Goal: Information Seeking & Learning: Learn about a topic

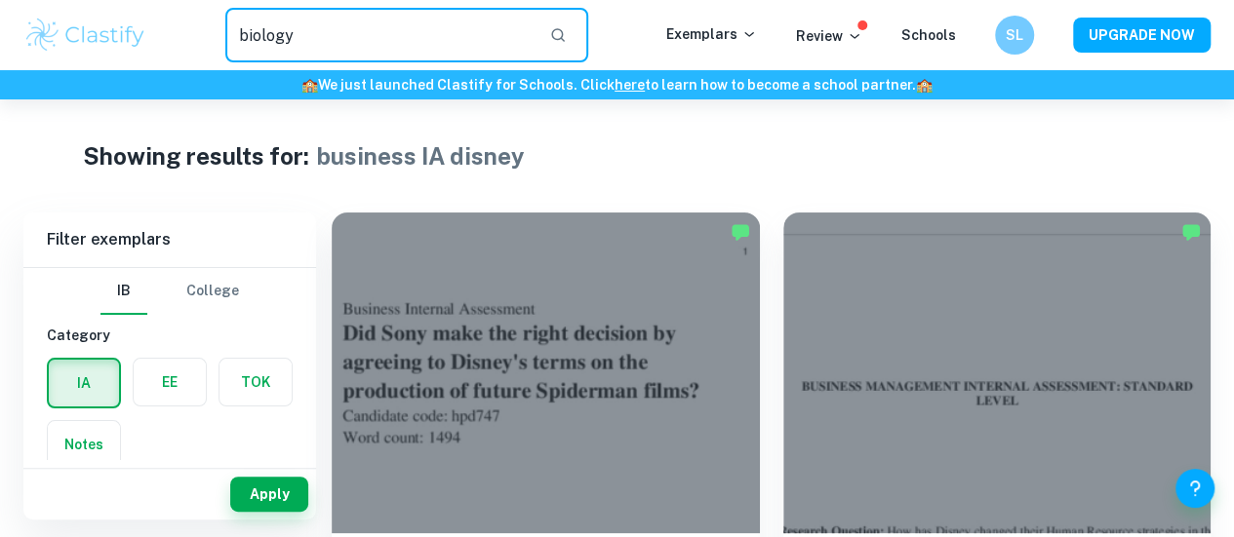
type input "biology"
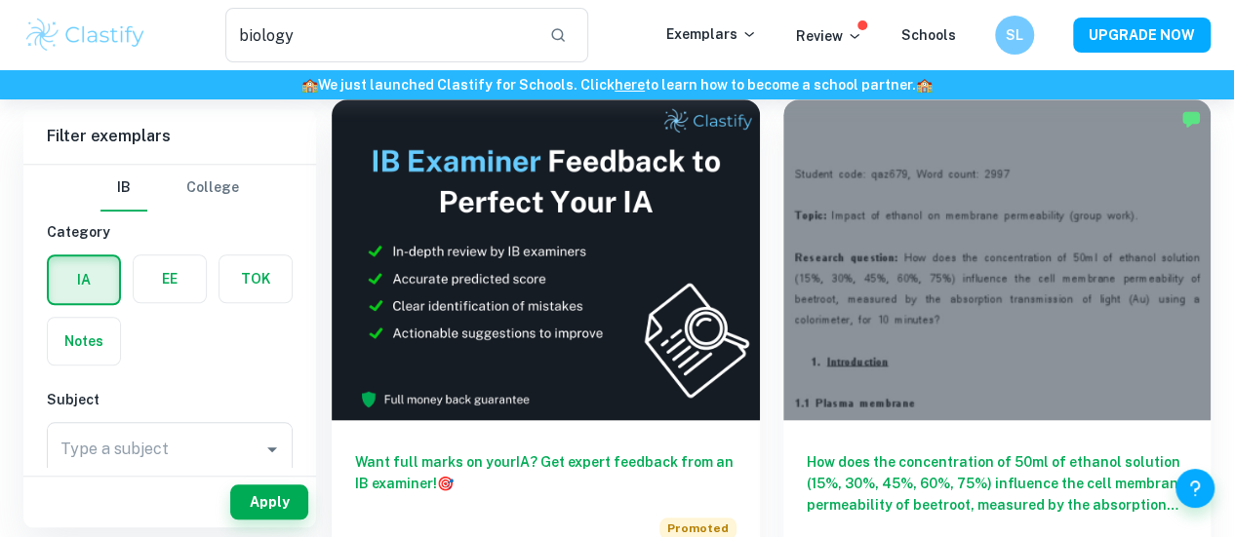
scroll to position [637, 0]
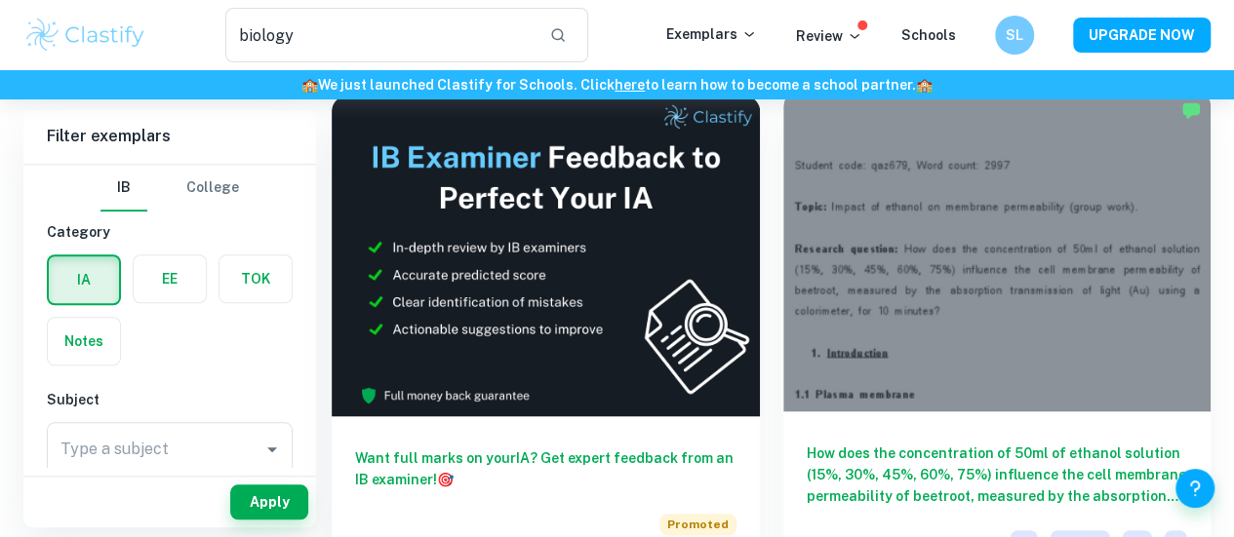
click at [783, 175] on div at bounding box center [997, 251] width 428 height 321
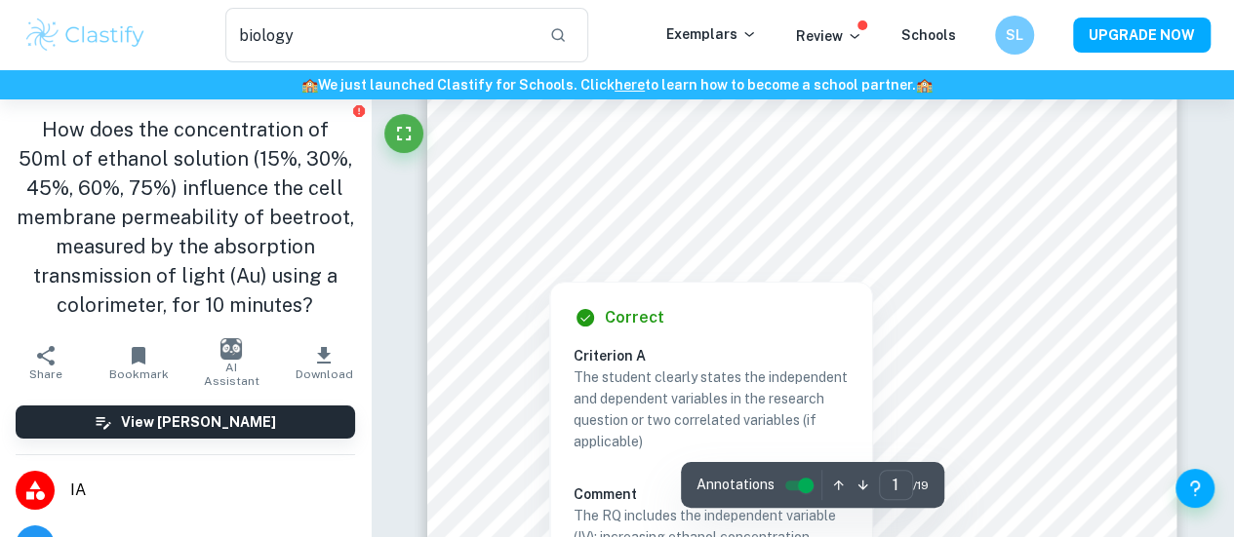
scroll to position [168, 0]
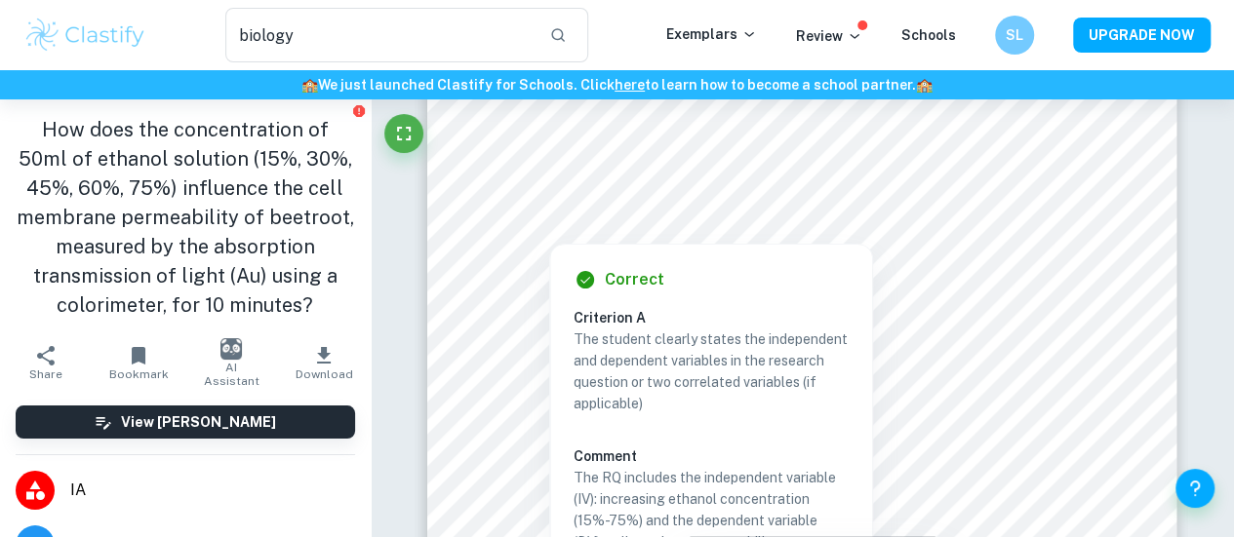
click at [781, 264] on div "Correct Criterion A The student clearly states the independent and dependent va…" at bounding box center [711, 459] width 322 height 429
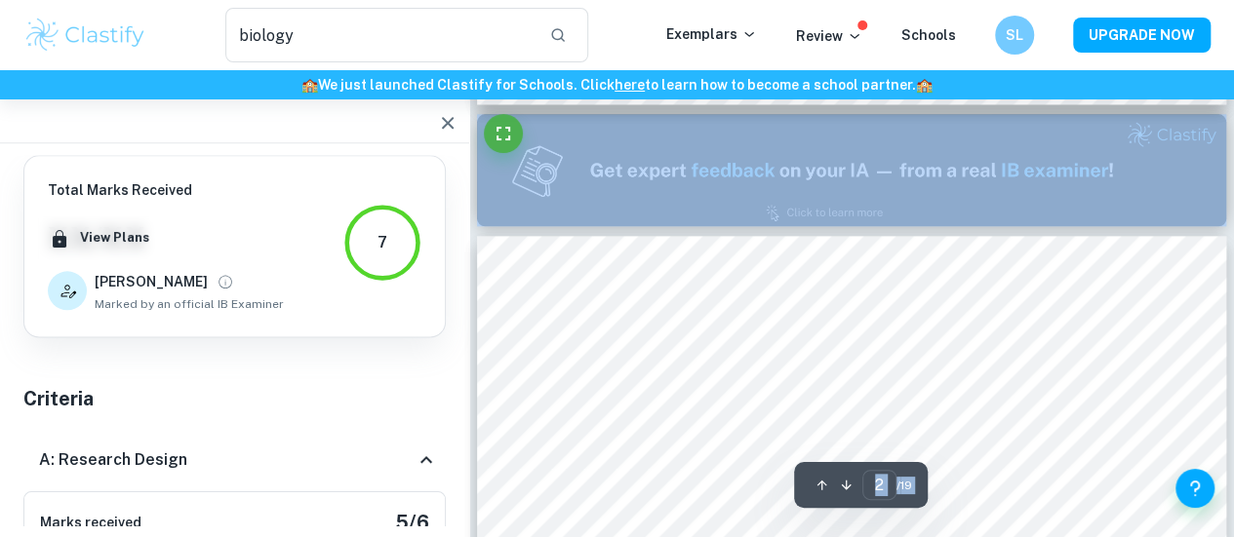
scroll to position [1075, 0]
type input "1"
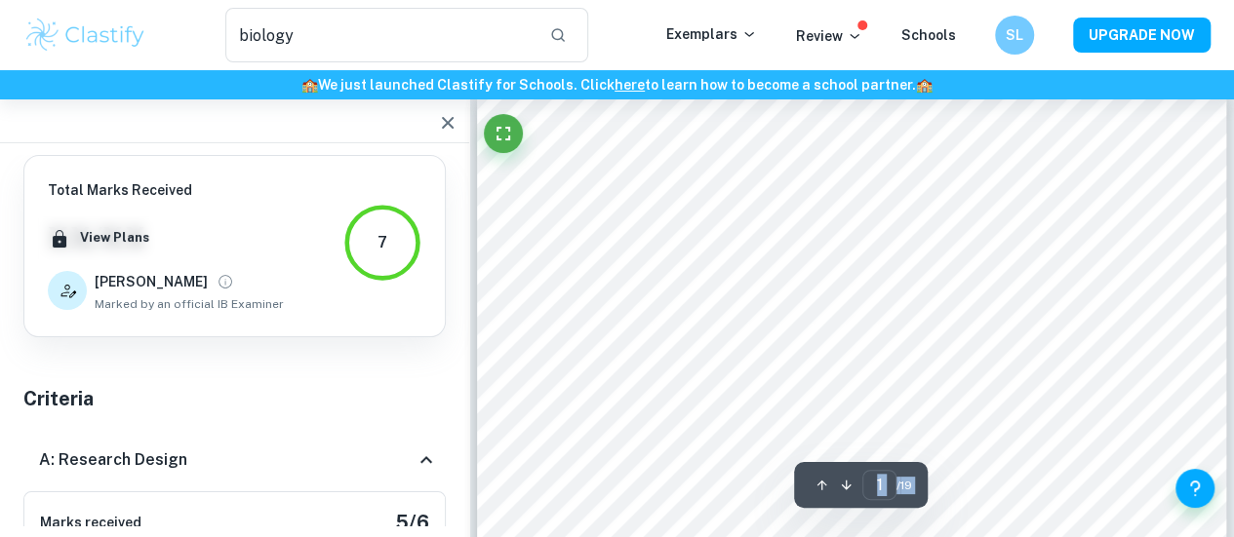
scroll to position [0, 0]
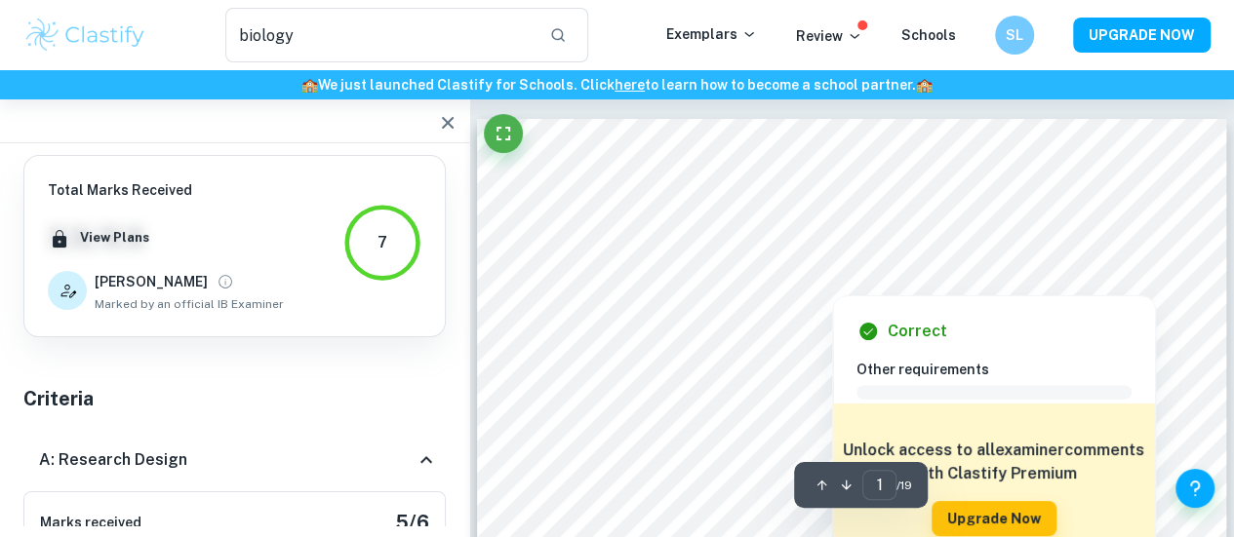
click at [874, 286] on div "Correct Other requirements Comment Unlock access to all examiner comments with …" at bounding box center [994, 417] width 324 height 263
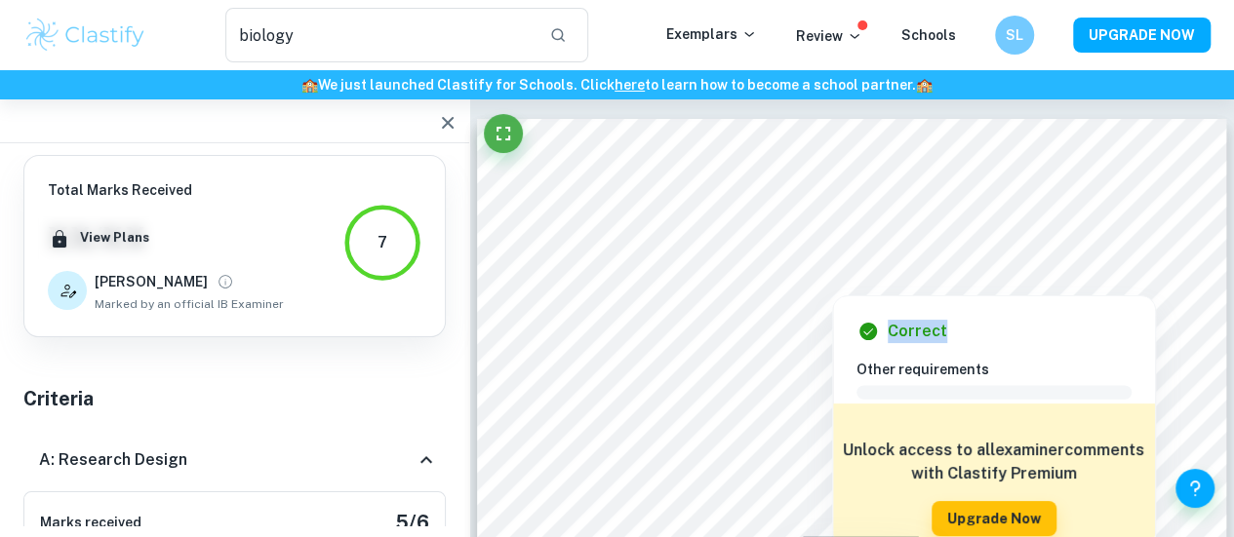
click at [874, 286] on div "Correct Other requirements Comment Unlock access to all examiner comments with …" at bounding box center [994, 417] width 324 height 263
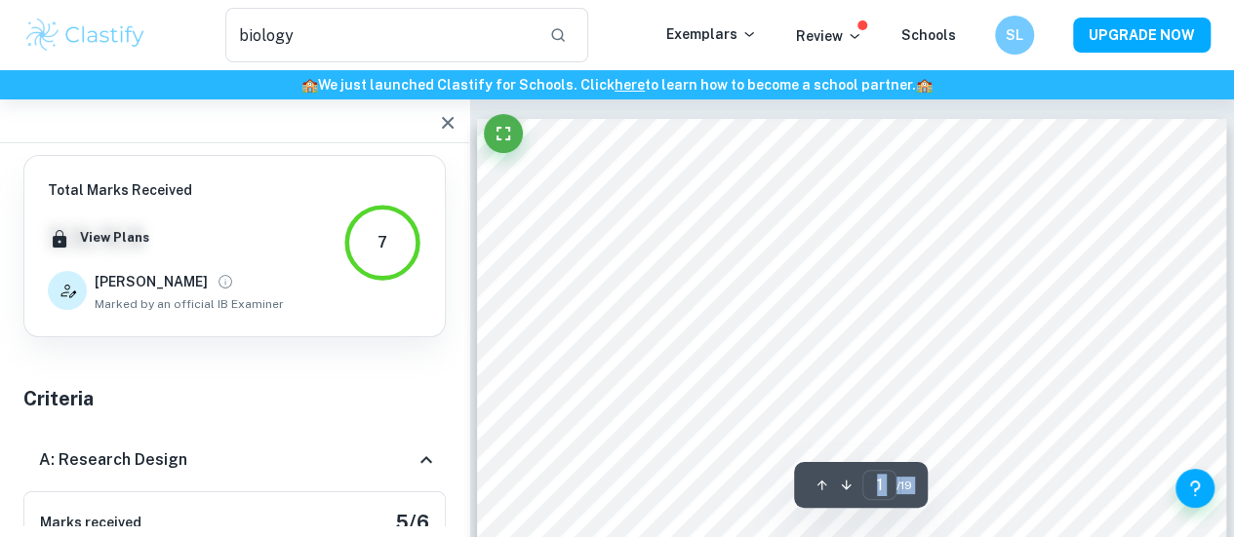
drag, startPoint x: 874, startPoint y: 286, endPoint x: 729, endPoint y: -6, distance: 325.3
click at [729, 0] on html "We value your privacy We use cookies to enhance your browsing experience, serve…" at bounding box center [617, 268] width 1234 height 537
